Goal: Task Accomplishment & Management: Complete application form

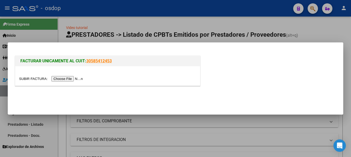
click at [77, 77] on input "file" at bounding box center [51, 78] width 65 height 5
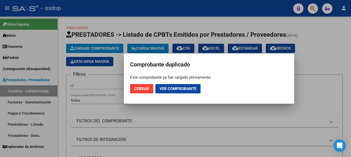
click at [192, 87] on span "Ver comprobante" at bounding box center [178, 88] width 37 height 5
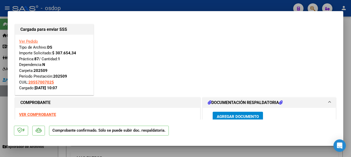
scroll to position [52, 0]
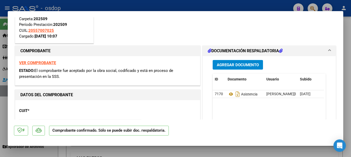
click at [0, 49] on div at bounding box center [175, 78] width 351 height 157
type input "$ 0,00"
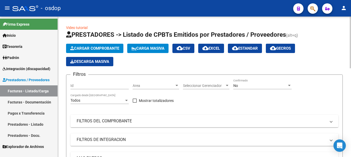
click at [92, 54] on div "Cargar Comprobante Carga Masiva cloud_download CSV cloud_download EXCEL cloud_d…" at bounding box center [204, 55] width 277 height 22
click at [92, 50] on span "Cargar Comprobante" at bounding box center [94, 48] width 49 height 5
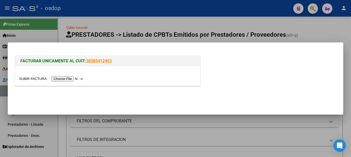
click at [69, 79] on input "file" at bounding box center [51, 78] width 65 height 5
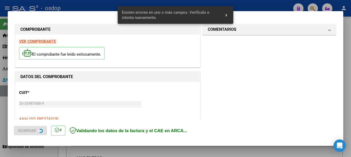
scroll to position [129, 0]
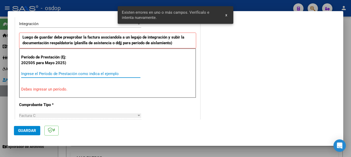
click at [69, 74] on input "Ingrese el Período de Prestación como indica el ejemplo" at bounding box center [80, 73] width 119 height 5
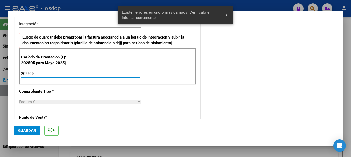
type input "202509"
click at [21, 132] on span "Guardar" at bounding box center [27, 130] width 18 height 5
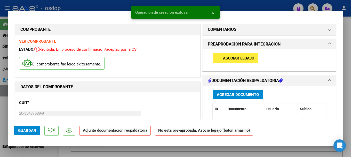
scroll to position [26, 0]
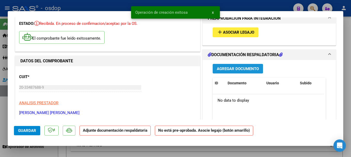
click at [228, 68] on span "Agregar Documento" at bounding box center [238, 68] width 42 height 5
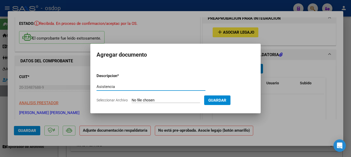
type input "Asistencia"
click at [172, 100] on input "Seleccionar Archivo" at bounding box center [166, 100] width 68 height 5
type input "C:\fakepath\[PERSON_NAME] Kine Sept..pdf"
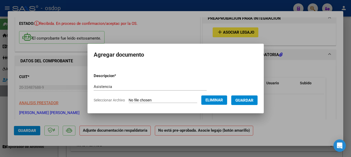
click at [248, 102] on span "Guardar" at bounding box center [245, 100] width 18 height 5
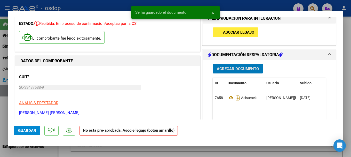
click at [232, 33] on span "Asociar Legajo" at bounding box center [238, 32] width 31 height 5
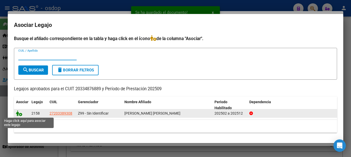
click at [19, 114] on icon at bounding box center [19, 113] width 6 height 6
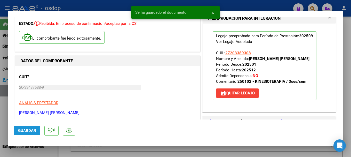
click at [34, 133] on button "Guardar" at bounding box center [27, 130] width 26 height 9
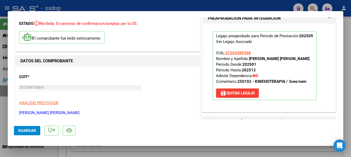
click at [22, 129] on span "Guardar" at bounding box center [27, 130] width 18 height 5
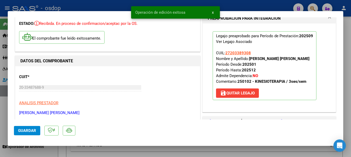
click at [110, 5] on div at bounding box center [175, 78] width 351 height 157
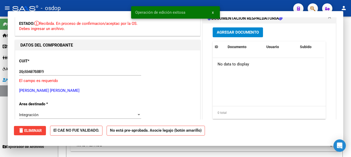
type input "$ 0,00"
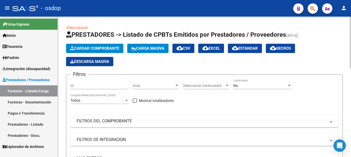
click at [86, 48] on span "Cargar Comprobante" at bounding box center [94, 48] width 49 height 5
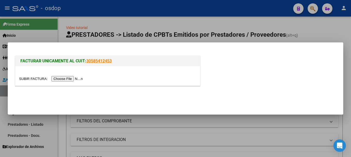
click at [75, 80] on input "file" at bounding box center [51, 78] width 65 height 5
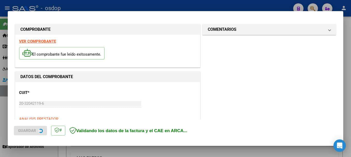
scroll to position [129, 0]
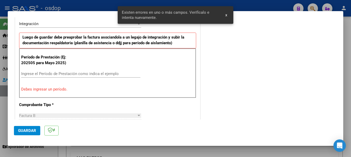
drag, startPoint x: 46, startPoint y: 77, endPoint x: 47, endPoint y: 74, distance: 2.9
click at [46, 76] on div "Ingrese el Período de Prestación como indica el ejemplo" at bounding box center [80, 74] width 119 height 8
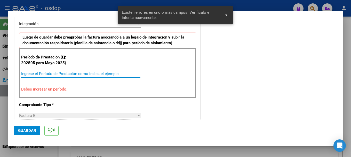
click at [47, 73] on input "Ingrese el Período de Prestación como indica el ejemplo" at bounding box center [80, 73] width 119 height 5
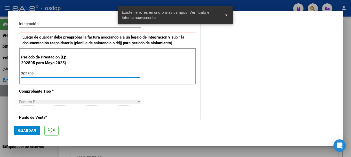
type input "202509"
click at [22, 130] on span "Guardar" at bounding box center [27, 130] width 18 height 5
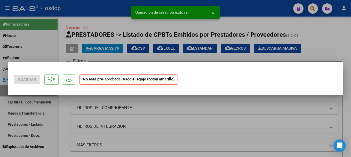
scroll to position [0, 0]
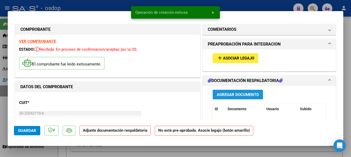
click at [228, 93] on span "Agregar Documento" at bounding box center [238, 94] width 42 height 5
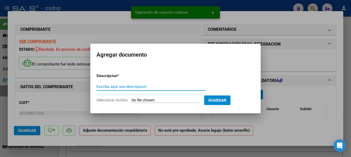
click at [126, 87] on input "Escriba aquí una descripcion" at bounding box center [151, 86] width 109 height 5
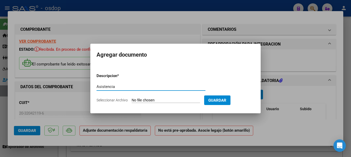
type input "Asistencia"
click at [160, 99] on input "Seleccionar Archivo" at bounding box center [166, 100] width 68 height 5
type input "C:\fakepath\PLANILLA ASISTENCIA.pdf"
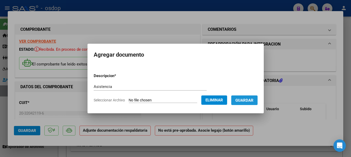
click at [247, 99] on span "Guardar" at bounding box center [245, 100] width 18 height 5
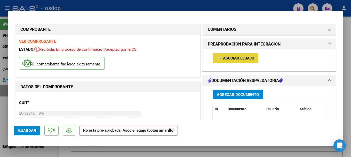
click at [220, 60] on mat-icon "add" at bounding box center [220, 58] width 6 height 6
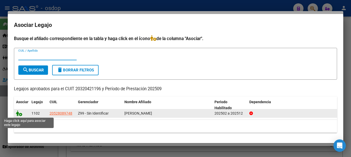
click at [19, 113] on icon at bounding box center [19, 113] width 6 height 6
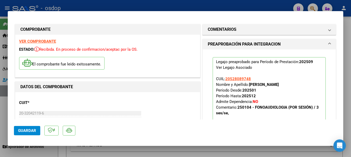
click at [27, 129] on span "Guardar" at bounding box center [27, 130] width 18 height 5
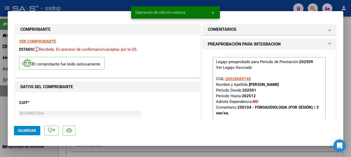
click at [109, 4] on div at bounding box center [175, 78] width 351 height 157
type input "$ 0,00"
